Goal: Task Accomplishment & Management: Complete application form

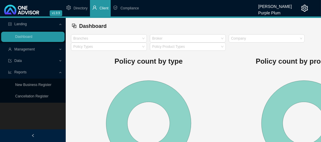
click at [103, 9] on span "Client" at bounding box center [104, 8] width 9 height 4
click at [23, 49] on span "Management" at bounding box center [24, 49] width 20 height 4
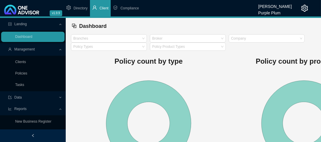
click at [23, 61] on link "Clients" at bounding box center [20, 62] width 11 height 4
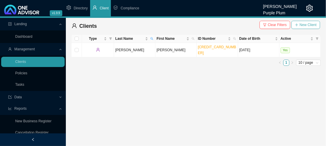
click at [307, 23] on span "New Client" at bounding box center [307, 25] width 17 height 6
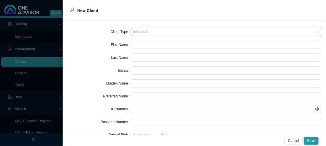
click at [313, 31] on span "Individual" at bounding box center [226, 32] width 186 height 8
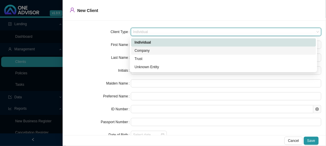
click at [144, 50] on div "Company" at bounding box center [224, 51] width 178 height 6
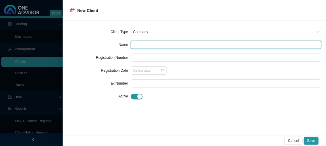
drag, startPoint x: 135, startPoint y: 45, endPoint x: 170, endPoint y: 44, distance: 34.2
click at [136, 44] on input "text" at bounding box center [226, 45] width 190 height 8
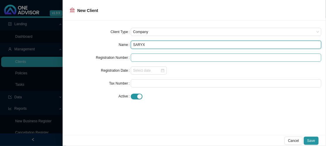
type input "SARYX"
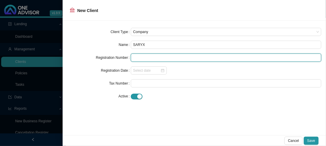
click at [140, 59] on input "text" at bounding box center [226, 58] width 190 height 8
click at [160, 69] on div at bounding box center [148, 71] width 31 height 6
type input "2016/106453/07"
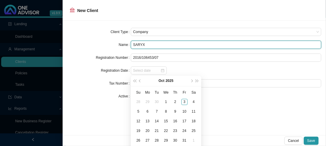
click at [148, 44] on input "SARYX" at bounding box center [226, 45] width 190 height 8
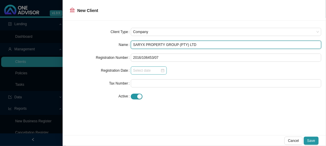
click at [162, 69] on div at bounding box center [148, 71] width 31 height 6
type input "SARYX PROPERTY GROUP (PTY) LTD"
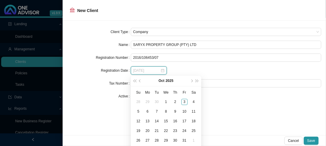
type input "[DATE]"
click at [136, 80] on span "super-prev-year" at bounding box center [134, 81] width 3 height 3
click at [162, 80] on button "Oct" at bounding box center [162, 81] width 6 height 10
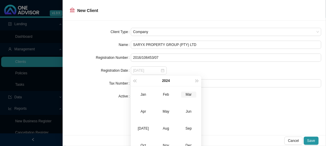
click at [188, 95] on div "Mar" at bounding box center [189, 95] width 16 height 6
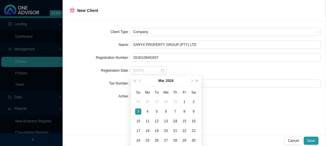
click at [176, 121] on div "14" at bounding box center [175, 121] width 6 height 6
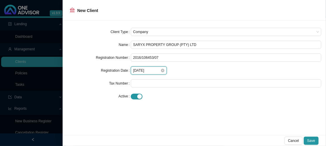
click at [139, 70] on input "[DATE]" at bounding box center [146, 71] width 27 height 6
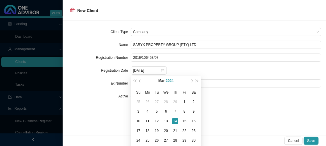
click at [170, 80] on button "2024" at bounding box center [170, 81] width 8 height 10
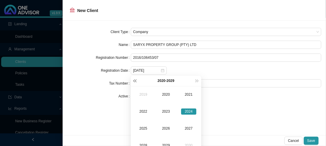
click at [136, 80] on span "super-prev-year" at bounding box center [134, 81] width 3 height 3
click at [167, 129] on div "2016" at bounding box center [166, 128] width 16 height 6
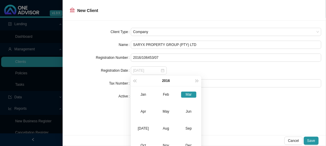
click at [191, 95] on div "Mar" at bounding box center [189, 95] width 16 height 6
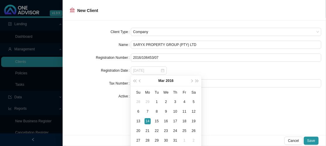
type input "[DATE]"
click at [148, 122] on div "14" at bounding box center [147, 121] width 6 height 6
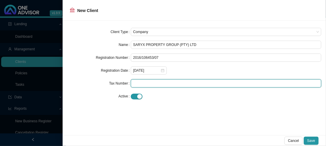
click at [135, 84] on input "text" at bounding box center [226, 83] width 190 height 8
type input "9102517225"
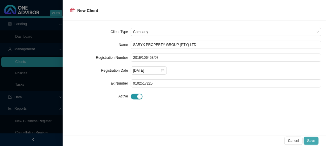
click at [311, 139] on span "Save" at bounding box center [311, 141] width 8 height 6
